Goal: Information Seeking & Learning: Learn about a topic

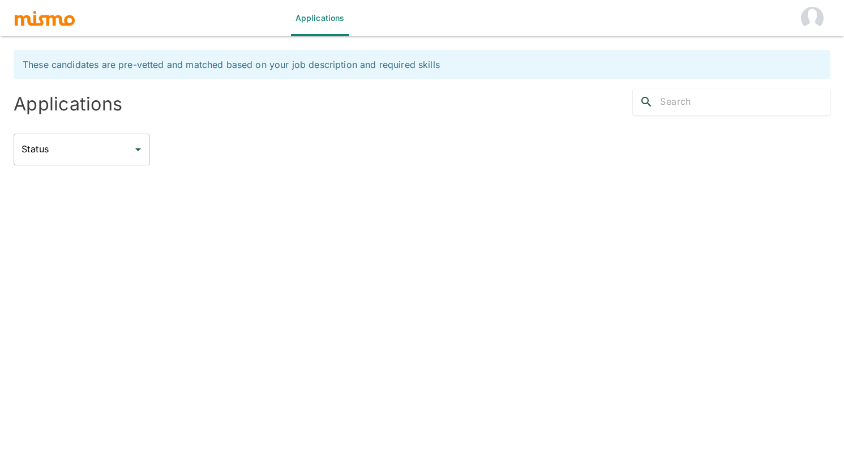
type input "Active statuses"
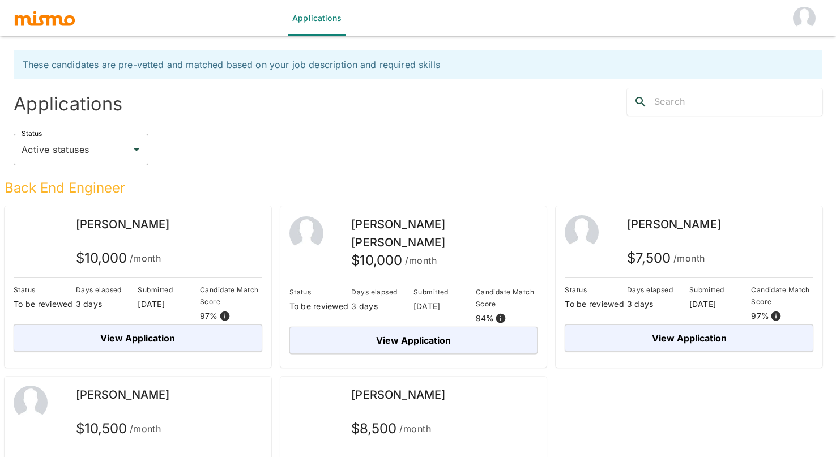
click at [801, 23] on img "account of current user" at bounding box center [804, 18] width 23 height 23
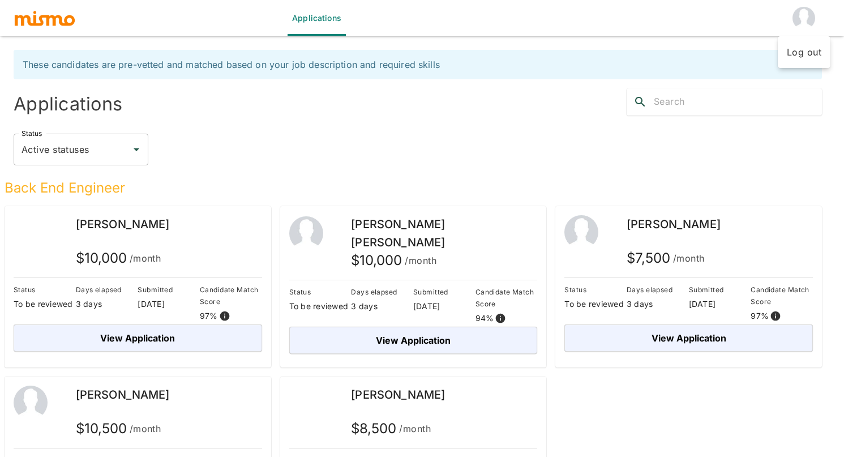
click at [799, 51] on li "Log out" at bounding box center [804, 52] width 53 height 23
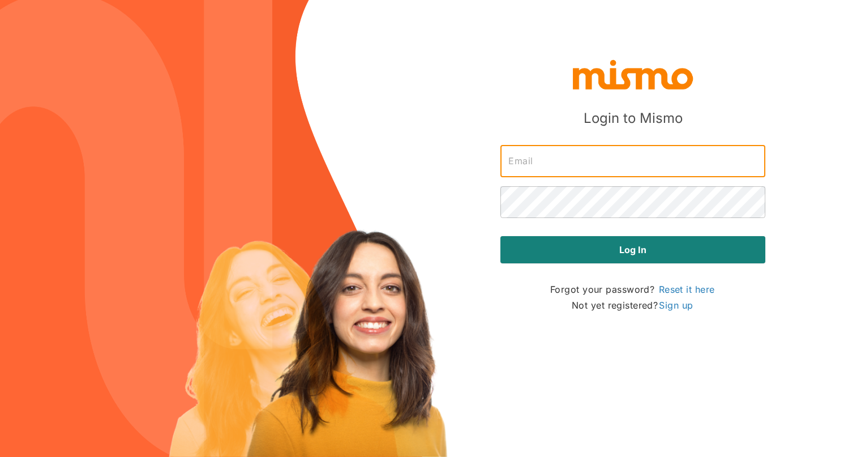
click at [619, 168] on input "text" at bounding box center [632, 161] width 265 height 32
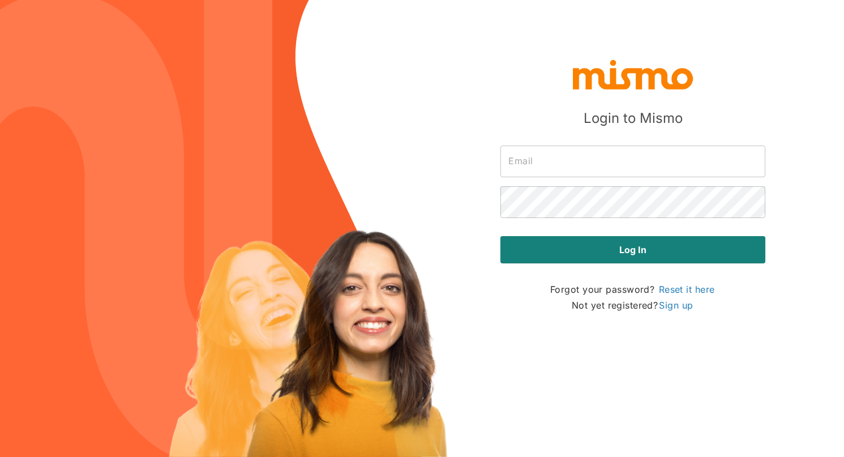
type input "admin@mismo.team"
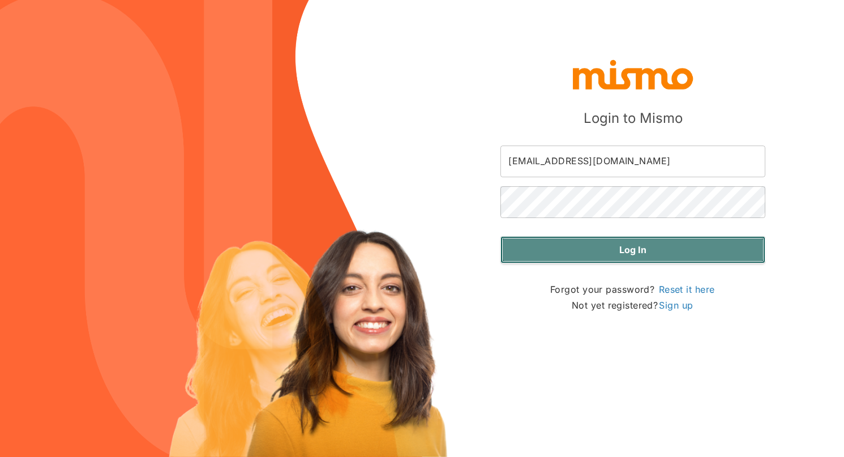
click at [617, 246] on button "Log in" at bounding box center [632, 249] width 265 height 27
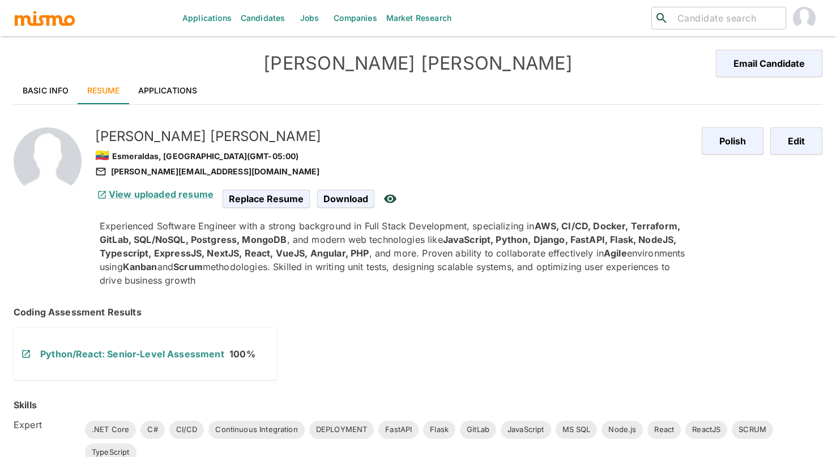
click at [409, 135] on h5 "[PERSON_NAME]" at bounding box center [393, 136] width 597 height 18
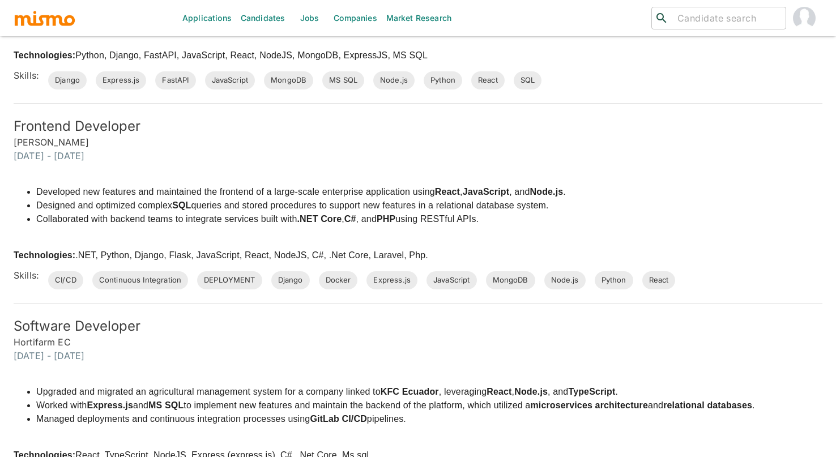
scroll to position [1231, 0]
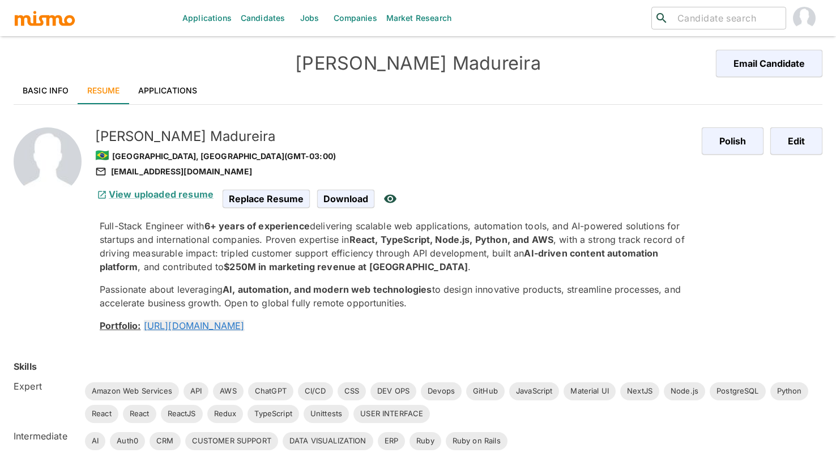
click at [480, 130] on h5 "Eric Madureira" at bounding box center [393, 136] width 597 height 18
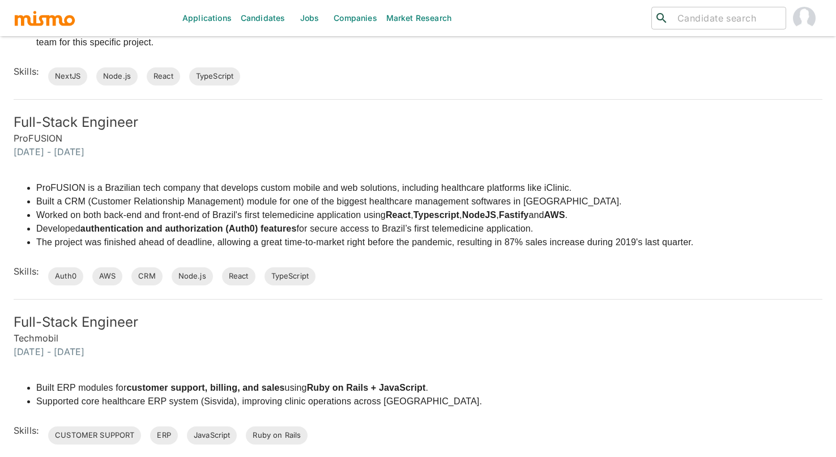
scroll to position [1869, 0]
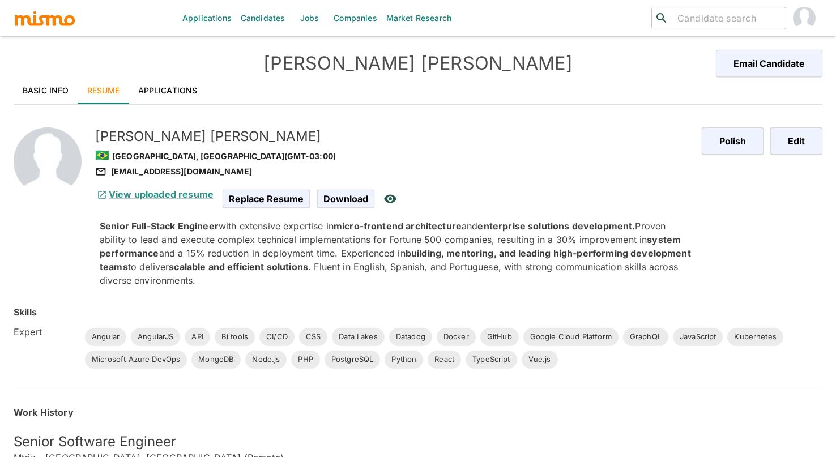
click at [353, 112] on div "Jeferson Franco 🇧🇷 Sao Paulo, Brazil (GMT-03:00) jefersonfranco@protonmail.com …" at bounding box center [377, 193] width 611 height 187
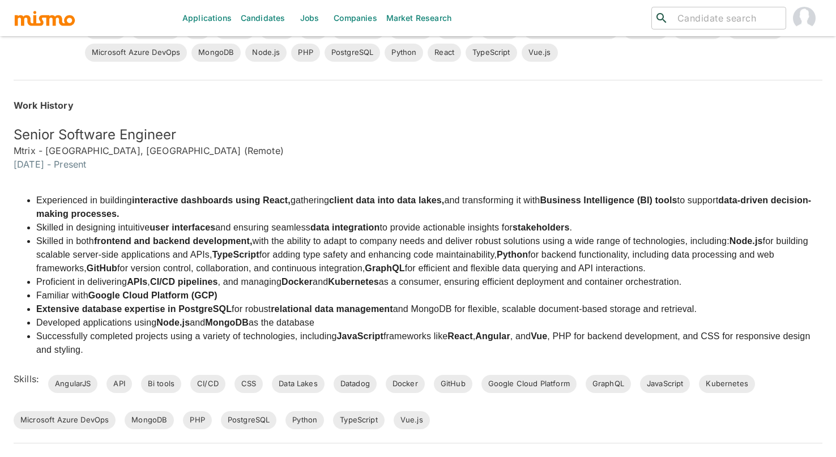
scroll to position [312, 0]
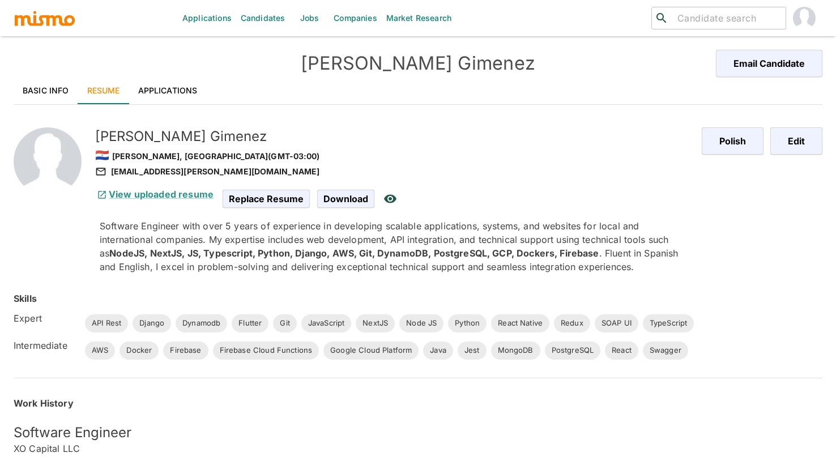
click at [595, 138] on h5 "[PERSON_NAME]" at bounding box center [393, 136] width 597 height 18
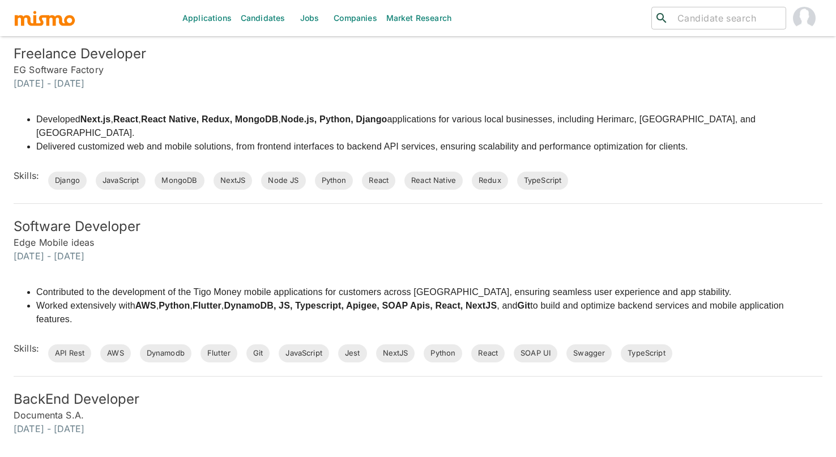
scroll to position [703, 0]
